Goal: Check status: Verify the current state of an ongoing process or item

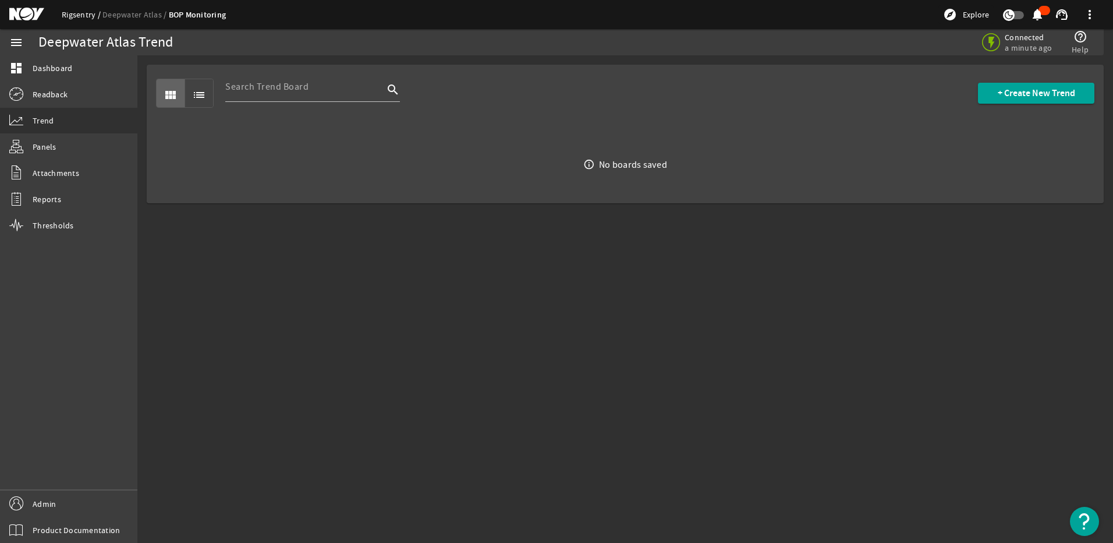
click at [73, 17] on link "Rigsentry" at bounding box center [82, 14] width 41 height 10
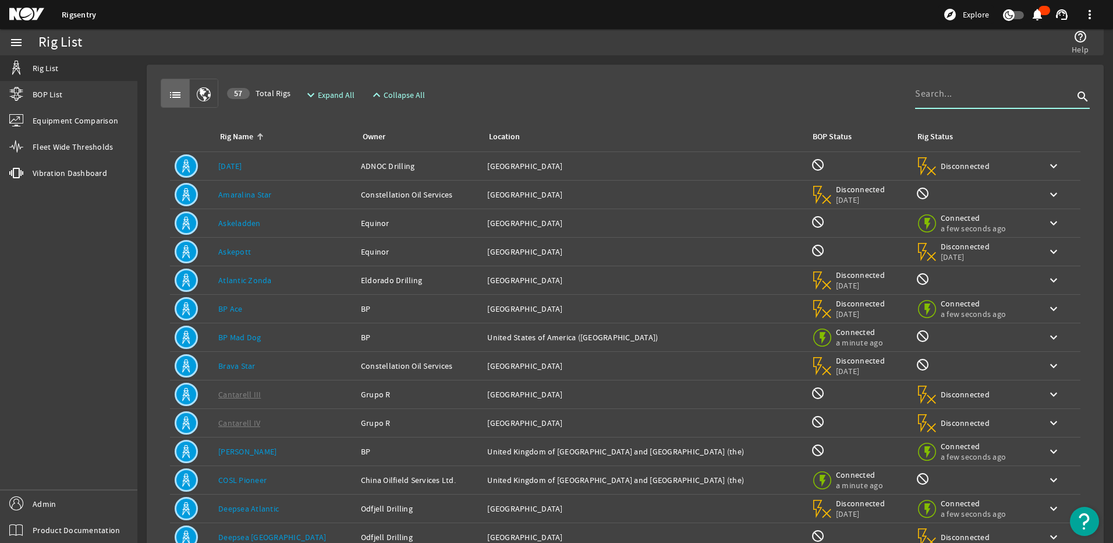
click at [928, 100] on input at bounding box center [994, 94] width 158 height 14
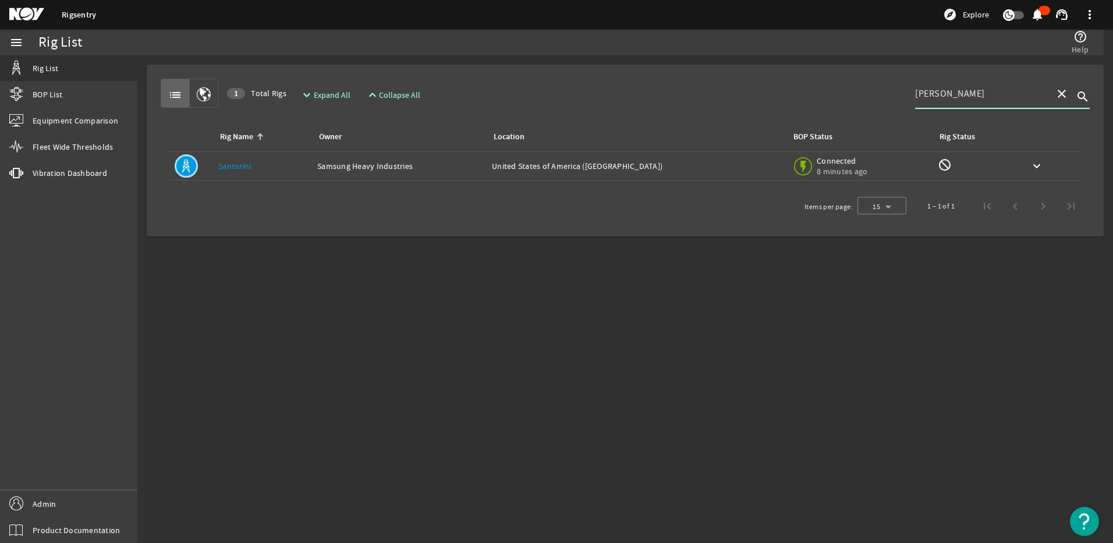
type input "[PERSON_NAME]"
click at [254, 167] on div "Rig Name: [GEOGRAPHIC_DATA]" at bounding box center [263, 166] width 90 height 12
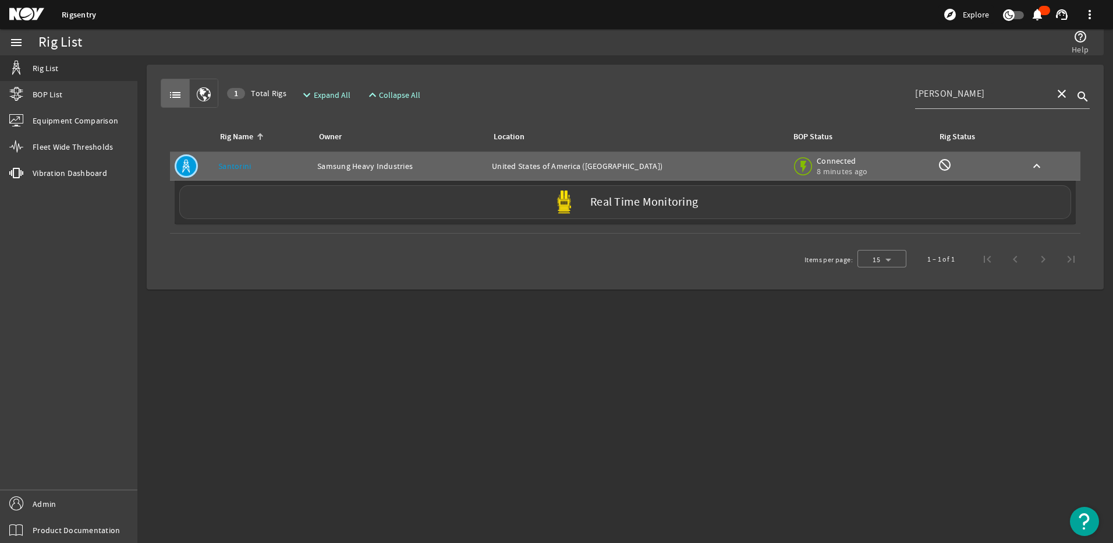
click at [593, 200] on label "Real Time Monitoring" at bounding box center [644, 202] width 108 height 12
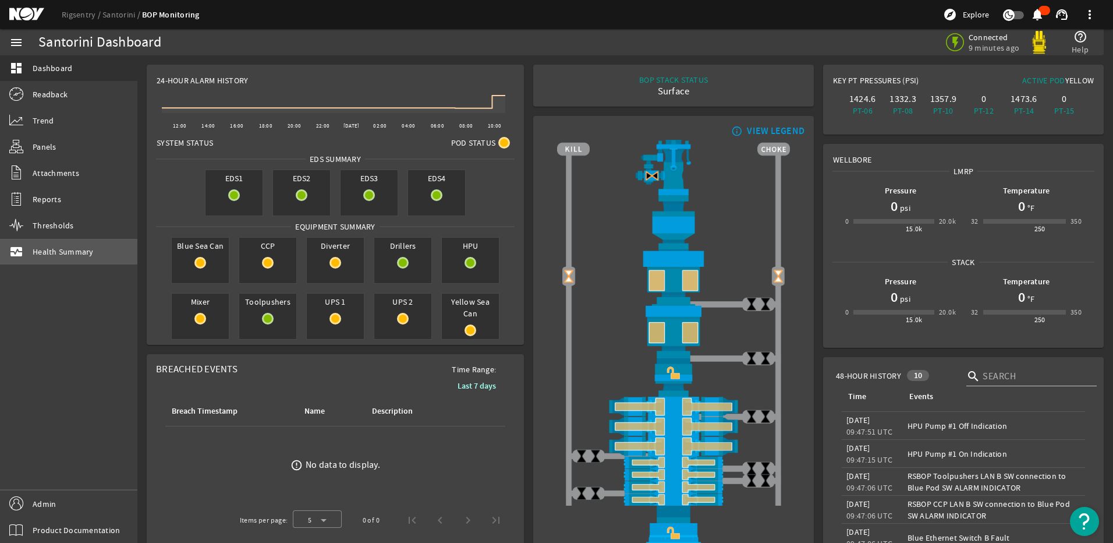
click at [73, 244] on link "monitor_heart Health Summary" at bounding box center [68, 252] width 137 height 26
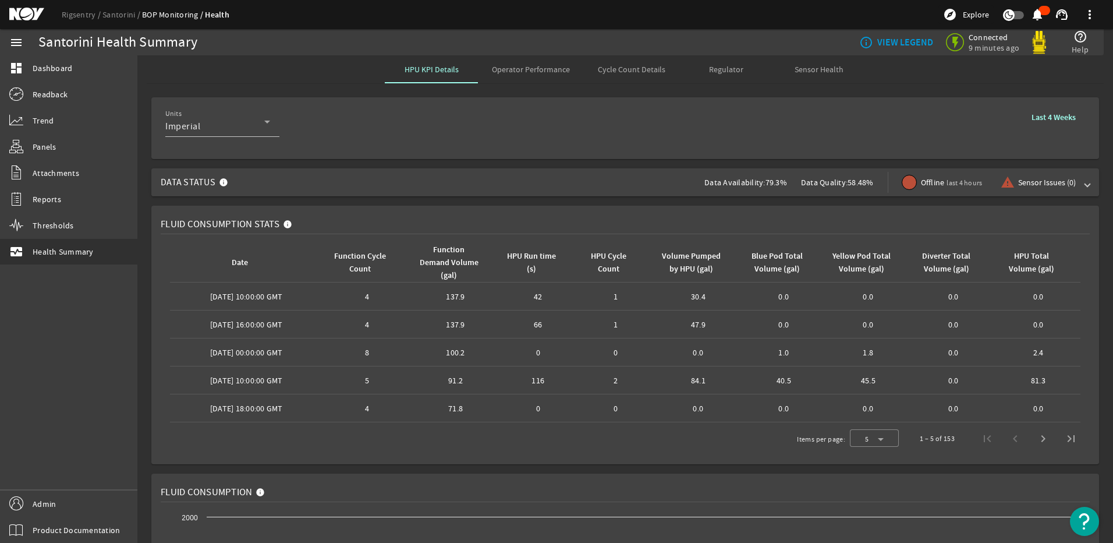
click at [240, 178] on span "Data Status Data Availability: 79.3% Data Quality: 58.48% Offline last 4 hours …" at bounding box center [623, 182] width 924 height 28
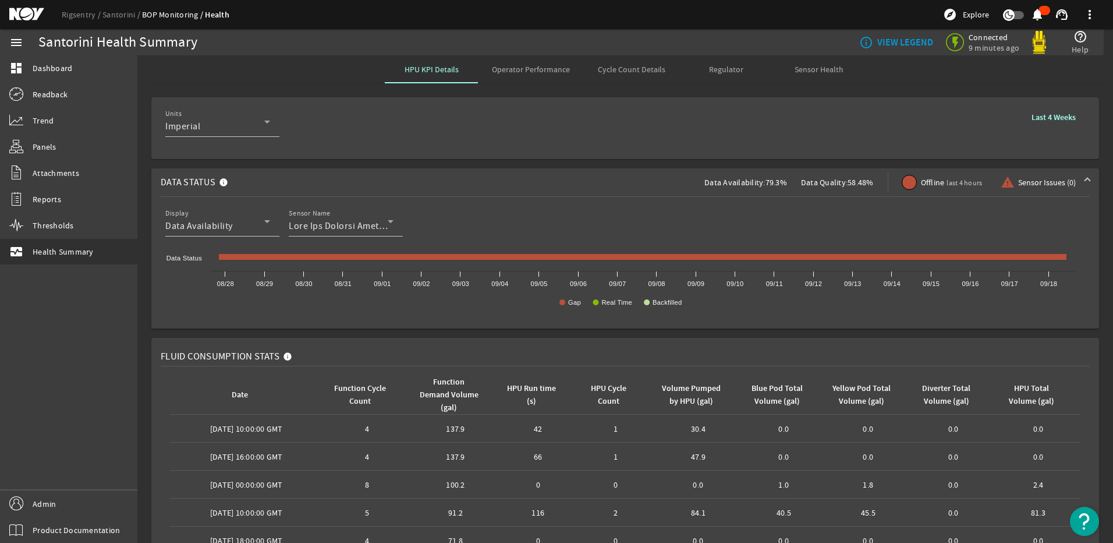
click at [240, 178] on span "Data Status Data Availability: 79.3% Data Quality: 58.48% Offline last 4 hours …" at bounding box center [623, 182] width 924 height 28
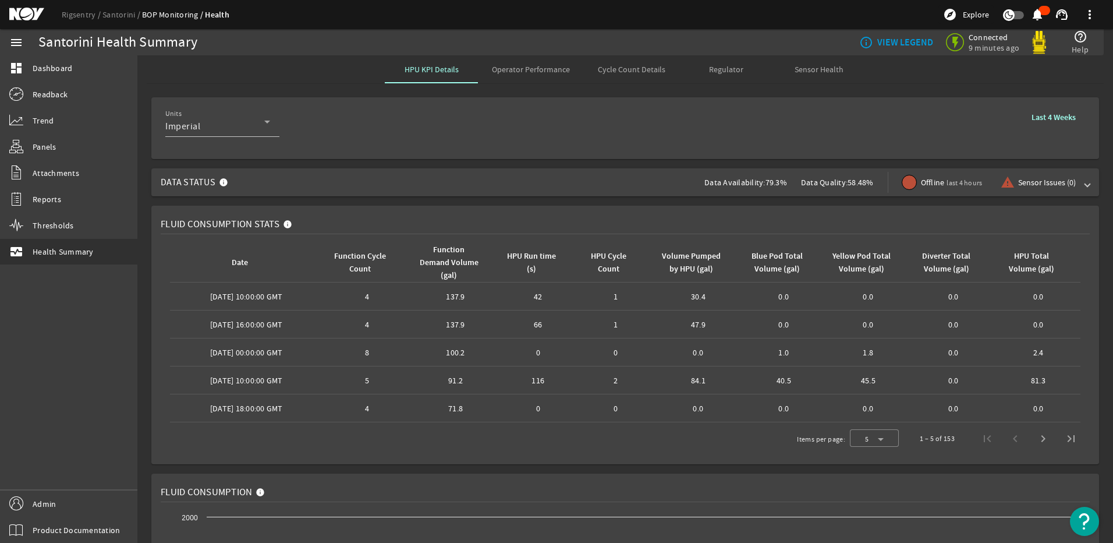
click at [806, 222] on div "Fluid Consumption Stats" at bounding box center [625, 224] width 929 height 19
click at [527, 76] on span "Operator Performance" at bounding box center [531, 69] width 78 height 28
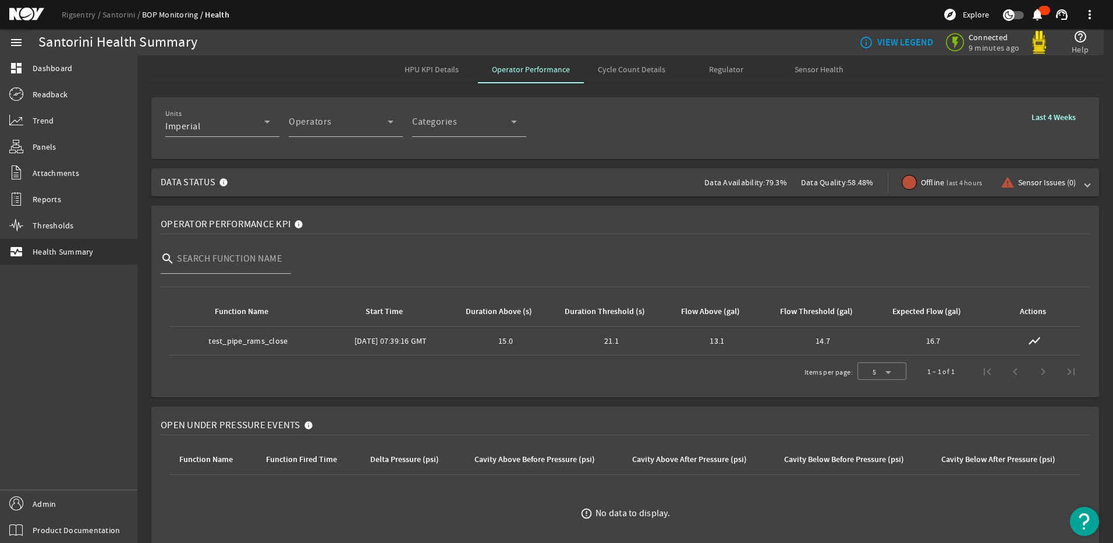
click at [276, 344] on div "Function Name: test_pipe_rams_close" at bounding box center [248, 341] width 147 height 12
click at [450, 340] on td "Start Time: [DATE] 07:39:16 GMT" at bounding box center [391, 341] width 129 height 29
